Goal: Information Seeking & Learning: Learn about a topic

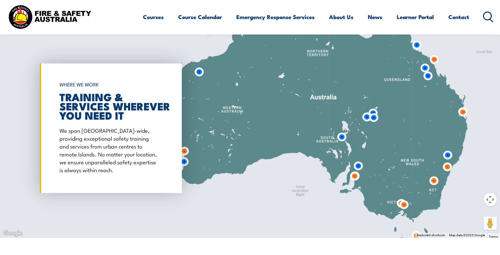
scroll to position [499, 0]
click at [461, 111] on img at bounding box center [462, 111] width 17 height 17
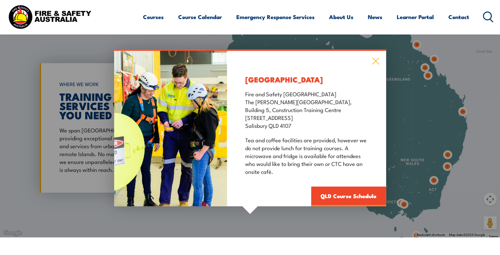
click at [376, 62] on icon at bounding box center [375, 61] width 7 height 7
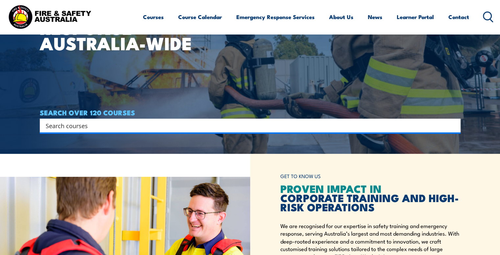
scroll to position [102, 0]
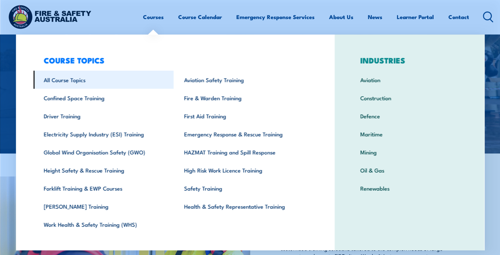
click at [73, 81] on link "All Course Topics" at bounding box center [103, 80] width 140 height 18
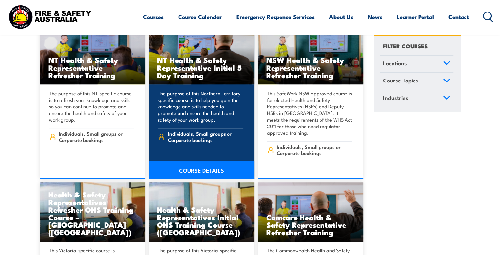
scroll to position [2851, 0]
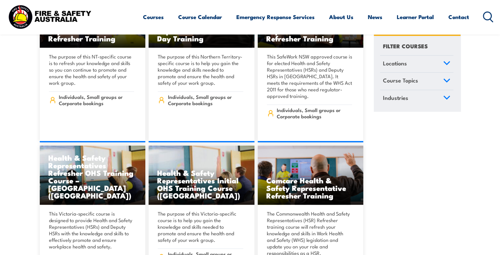
drag, startPoint x: 489, startPoint y: 14, endPoint x: 494, endPoint y: 16, distance: 5.9
click at [494, 16] on header "Courses Course Calendar Emergency Response Services Services Overview Emergency…" at bounding box center [250, 17] width 500 height 35
click at [487, 12] on circle at bounding box center [488, 16] width 8 height 8
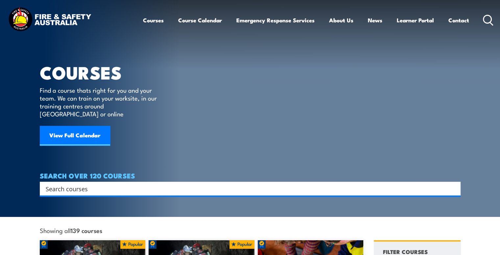
click at [150, 184] on input "Search input" at bounding box center [246, 189] width 400 height 10
paste input "•Fire Emergency and Evacuation"
type input "•Fire Emergency and Evacuation"
click at [79, 173] on div "SEARCH OVER 120 COURSES Search Filter by Locations Australian Capital Territory…" at bounding box center [250, 184] width 421 height 24
click at [79, 184] on input "Search input" at bounding box center [246, 189] width 400 height 10
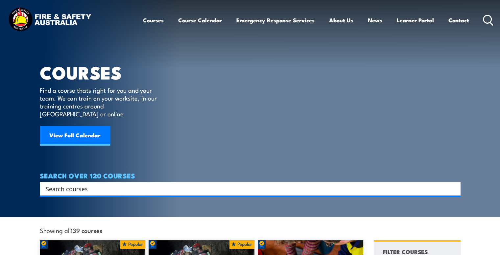
paste input "•Fire Emergency and Evacuation"
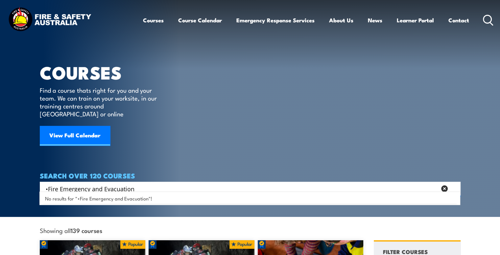
click at [49, 184] on input "•Fire Emergency and Evacuation" at bounding box center [241, 189] width 391 height 10
type input "Fire Emergency and Evacuation"
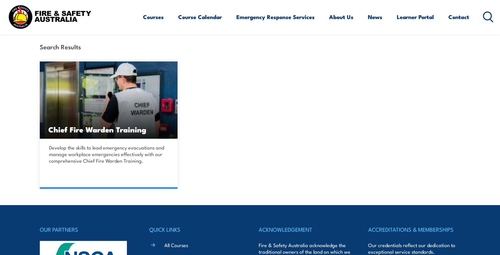
scroll to position [29, 0]
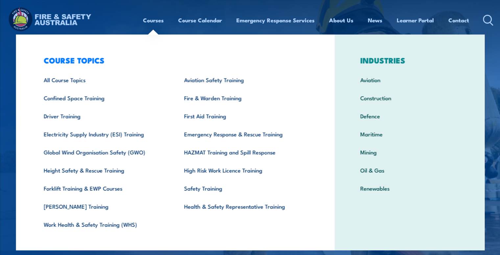
click at [152, 21] on link "Courses" at bounding box center [153, 20] width 21 height 17
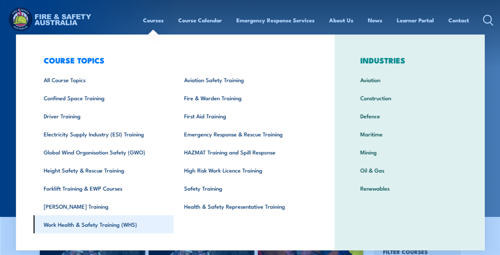
click at [91, 221] on link "Work Health & Safety Training (WHS)" at bounding box center [103, 224] width 140 height 18
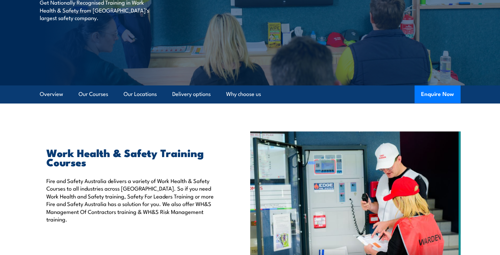
scroll to position [87, 0]
